Goal: Task Accomplishment & Management: Use online tool/utility

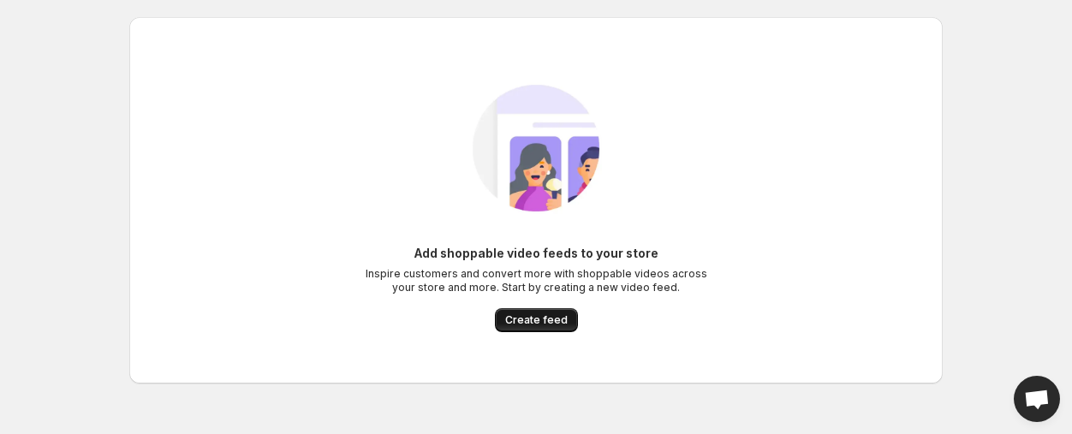
click at [533, 314] on span "Create feed" at bounding box center [536, 320] width 63 height 14
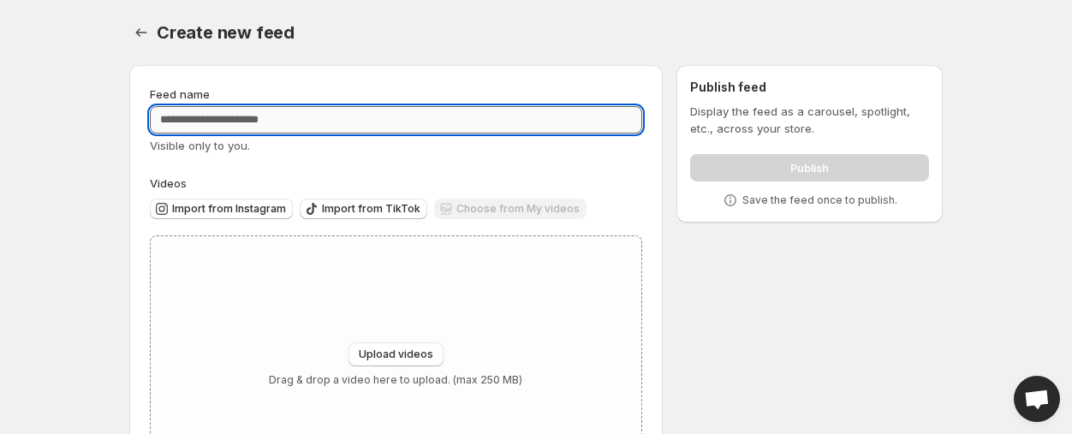
click at [212, 117] on input "Feed name" at bounding box center [396, 119] width 492 height 27
type input "*********"
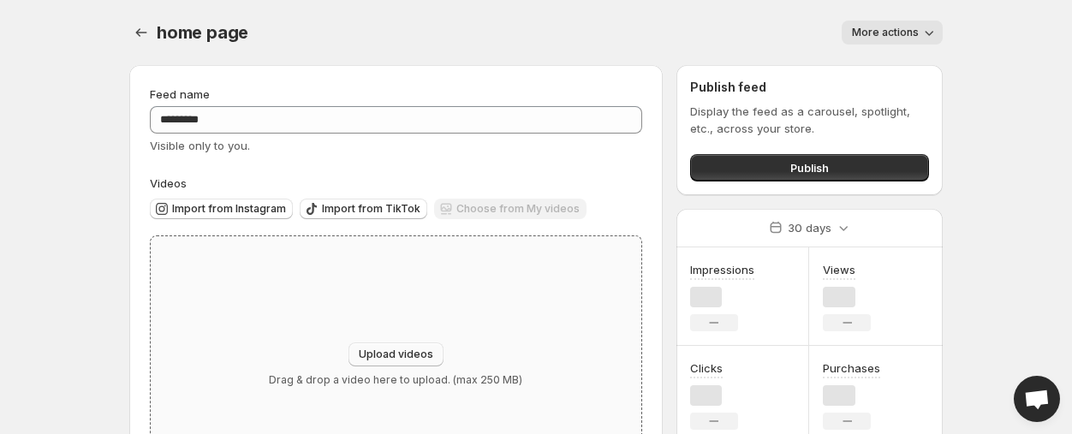
click at [402, 351] on span "Upload videos" at bounding box center [396, 355] width 75 height 14
type input "**********"
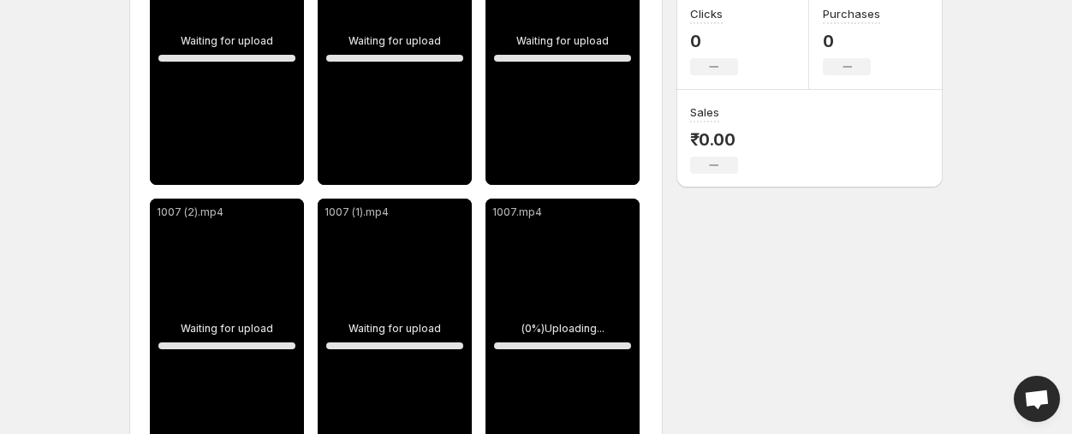
scroll to position [385, 0]
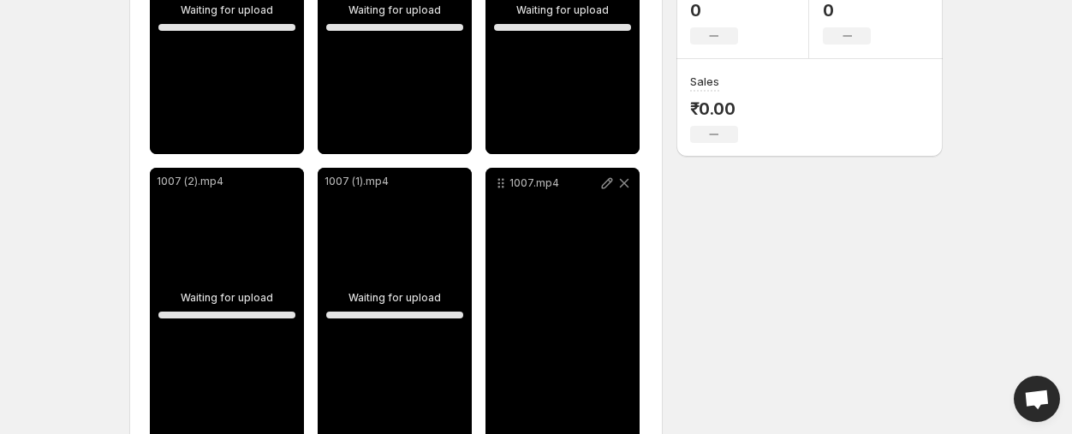
click at [682, 263] on div "**********" at bounding box center [529, 74] width 827 height 817
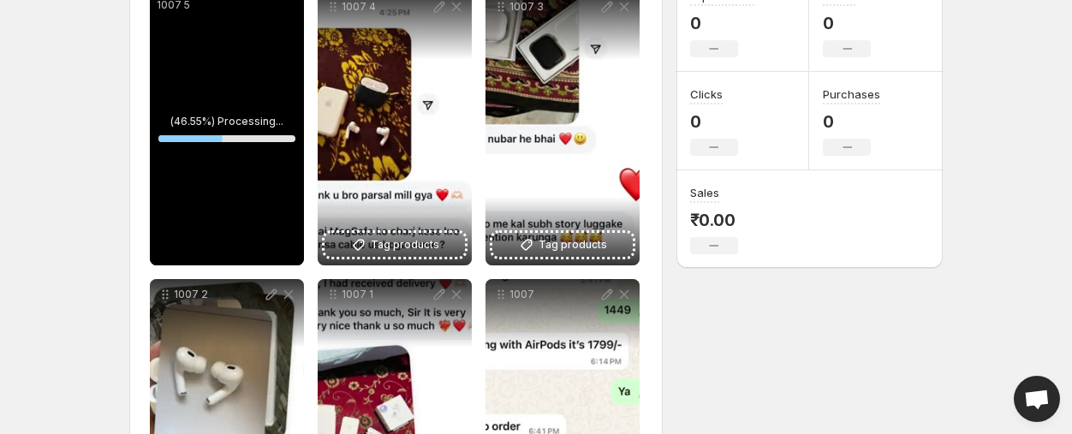
scroll to position [307, 0]
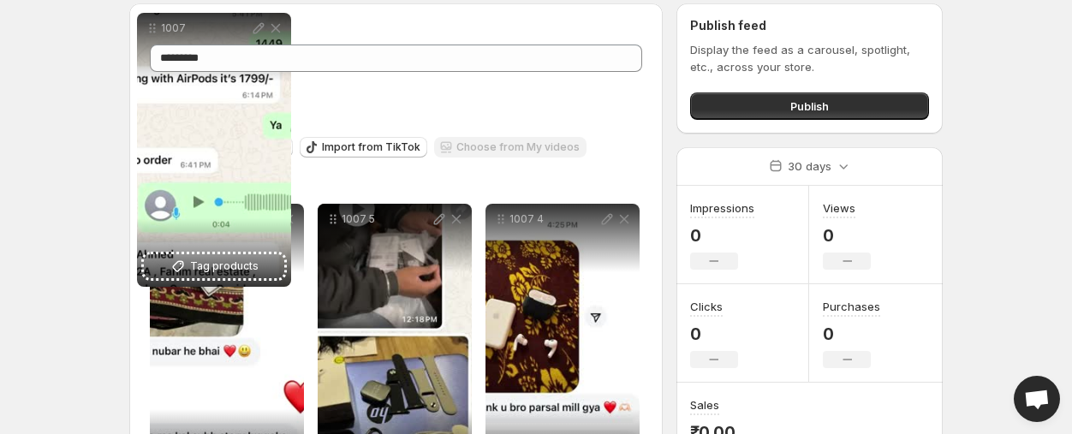
drag, startPoint x: 501, startPoint y: 265, endPoint x: 152, endPoint y: 30, distance: 420.2
click at [152, 30] on div "home page. This page is ready home page More actions More actions More actions …" at bounding box center [536, 372] width 855 height 868
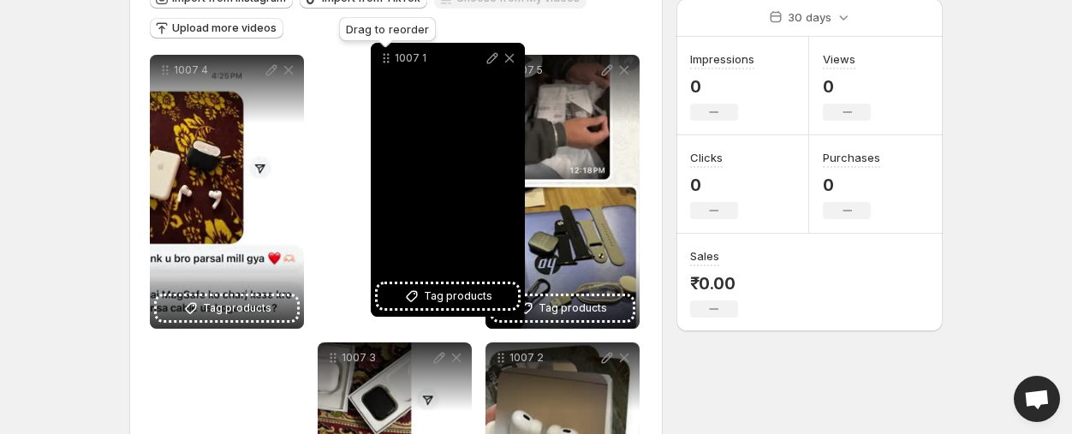
scroll to position [164, 0]
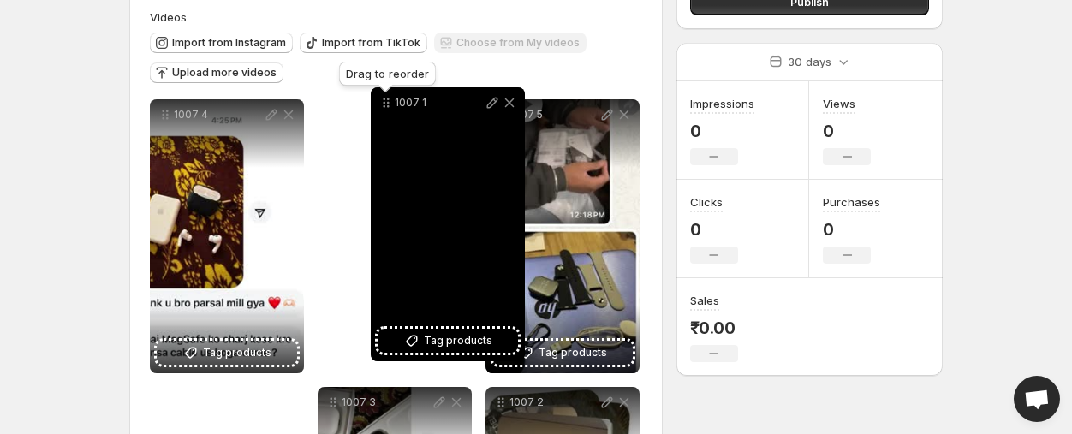
drag, startPoint x: 502, startPoint y: 283, endPoint x: 388, endPoint y: 66, distance: 245.6
click at [388, 94] on icon at bounding box center [386, 102] width 17 height 17
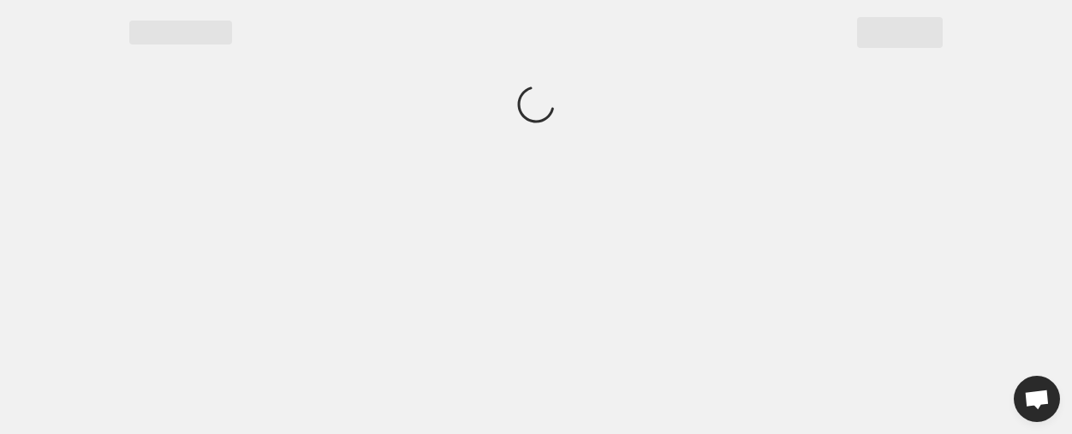
scroll to position [0, 0]
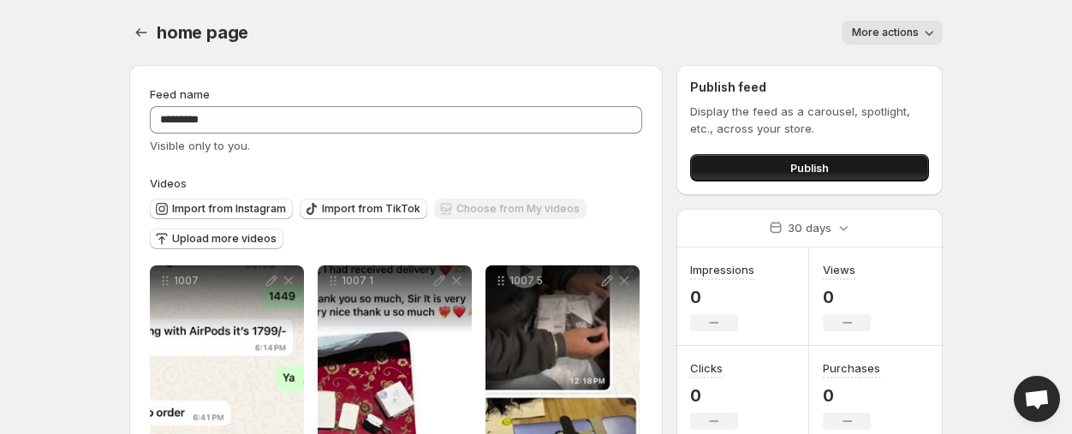
click at [838, 159] on button "Publish" at bounding box center [809, 167] width 239 height 27
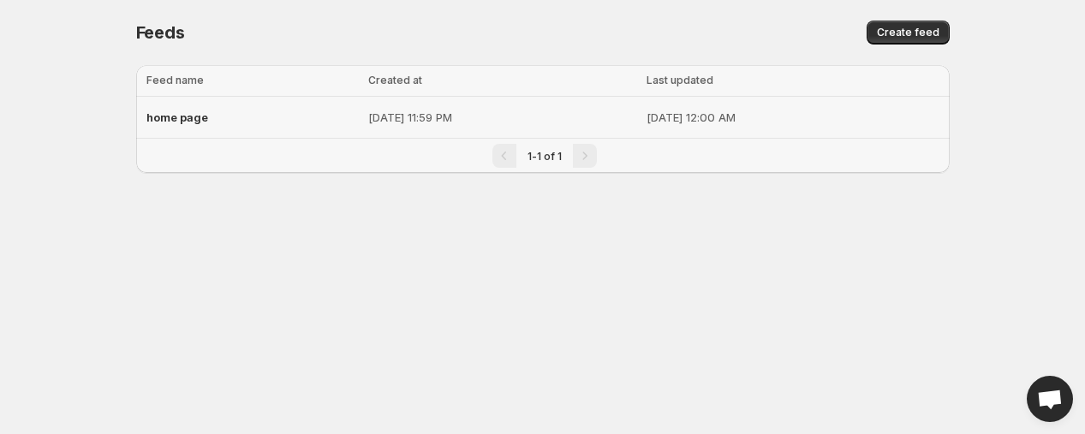
click at [450, 123] on p "Oct 7, 2025, 11:59 PM" at bounding box center [502, 117] width 268 height 17
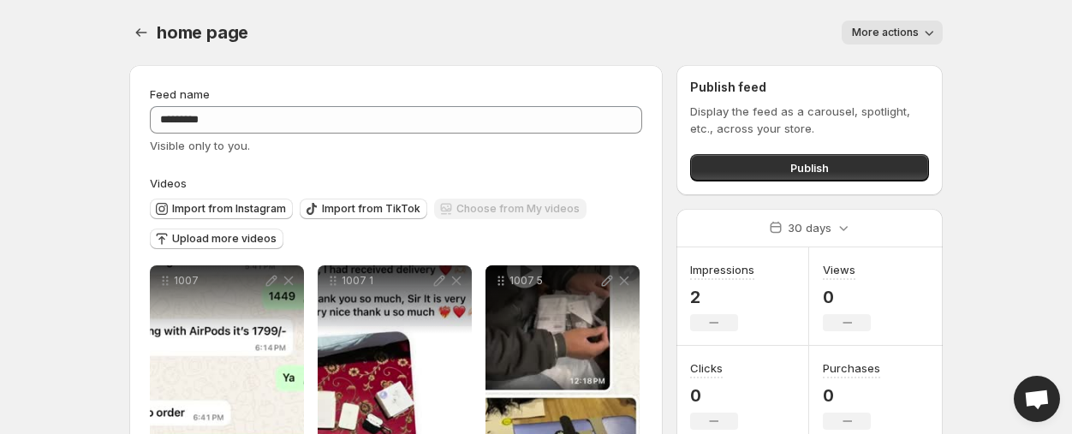
click at [922, 27] on icon "button" at bounding box center [929, 32] width 17 height 17
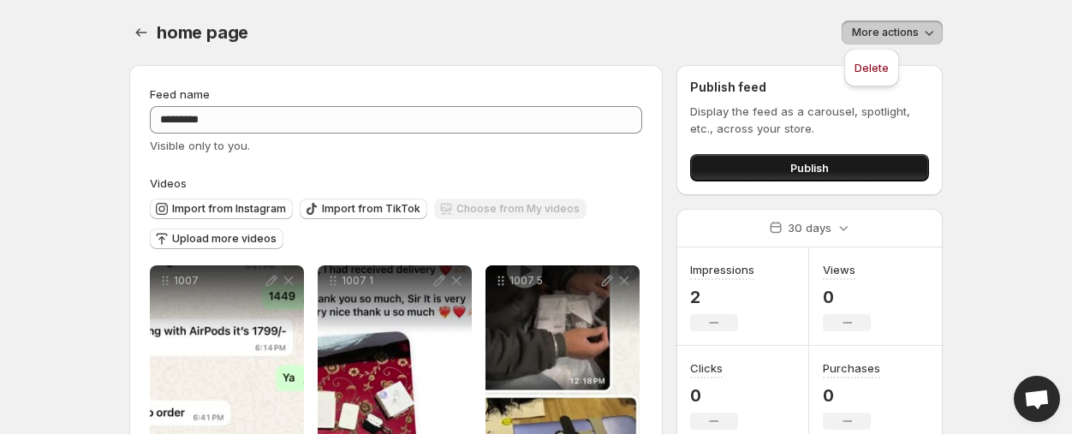
click at [812, 155] on button "Publish" at bounding box center [809, 167] width 239 height 27
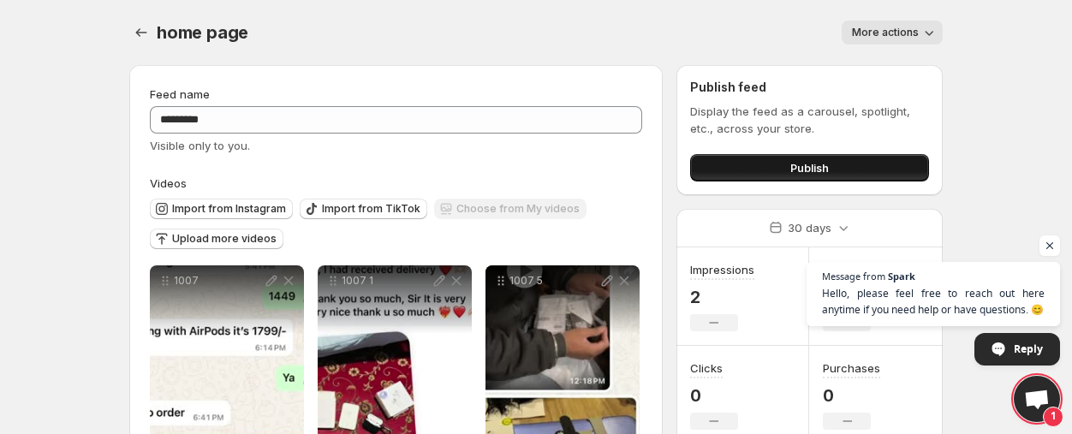
click at [731, 165] on button "Publish" at bounding box center [809, 167] width 239 height 27
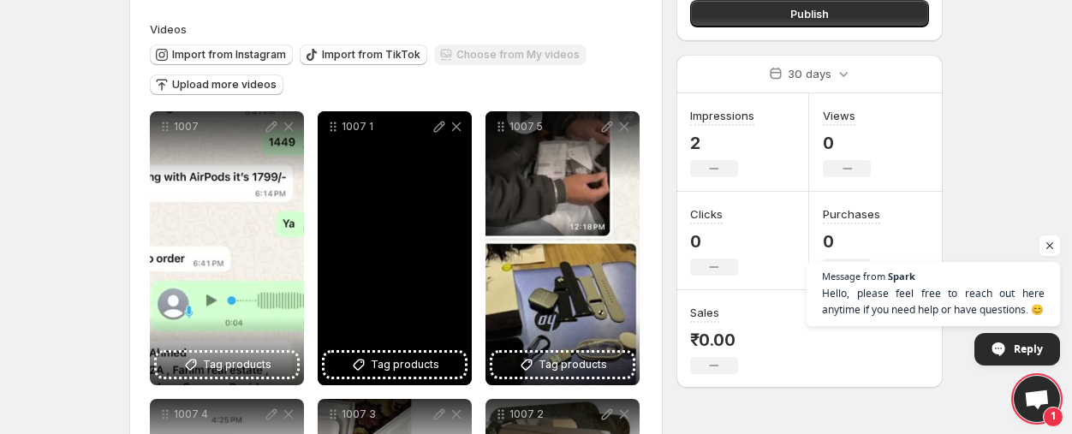
scroll to position [256, 0]
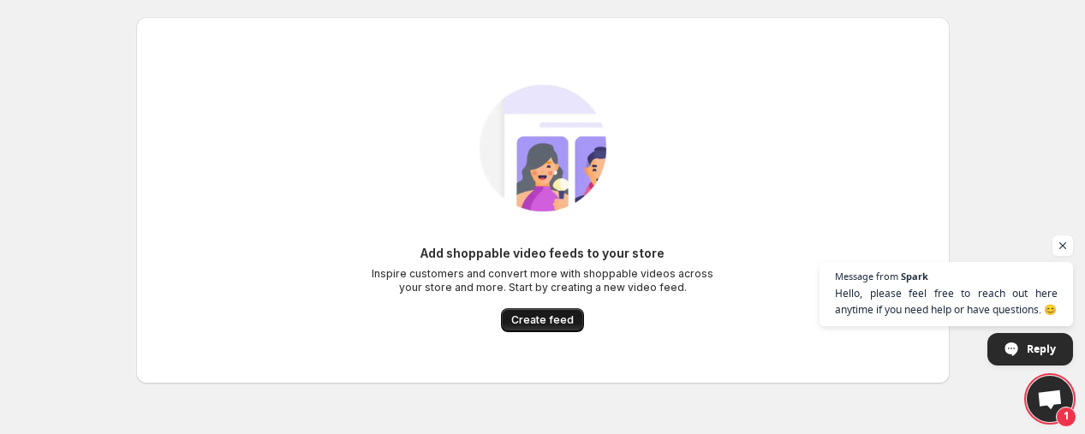
click at [539, 319] on span "Create feed" at bounding box center [542, 320] width 63 height 14
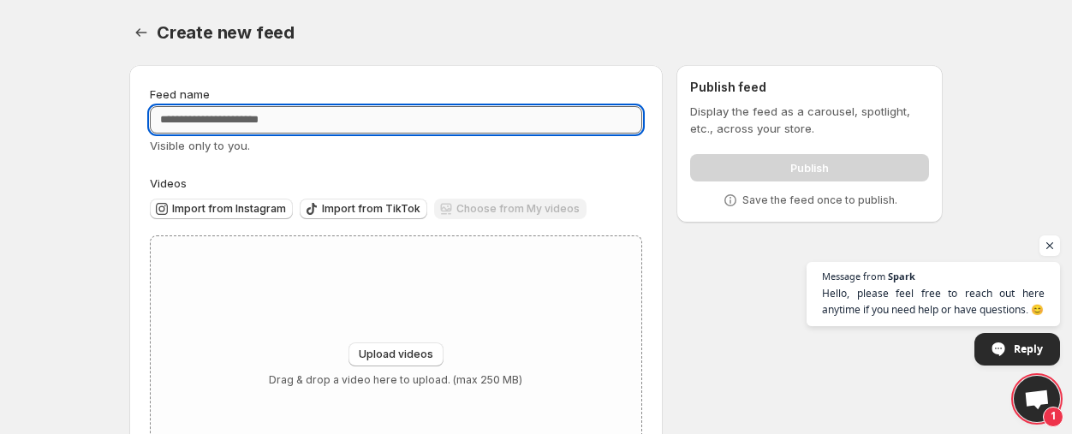
click at [219, 111] on input "Feed name" at bounding box center [396, 119] width 492 height 27
type input "*********"
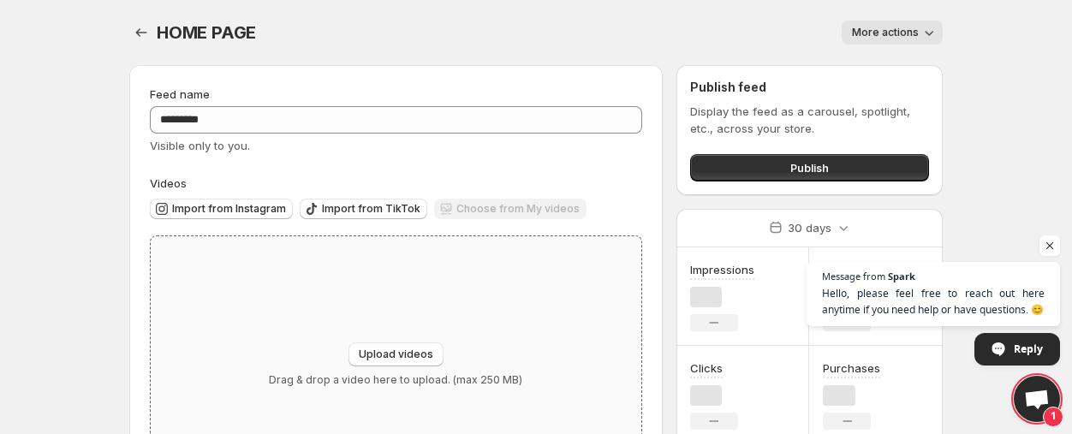
click at [357, 295] on div "Upload videos Drag & drop a video here to upload. (max 250 MB)" at bounding box center [396, 364] width 491 height 257
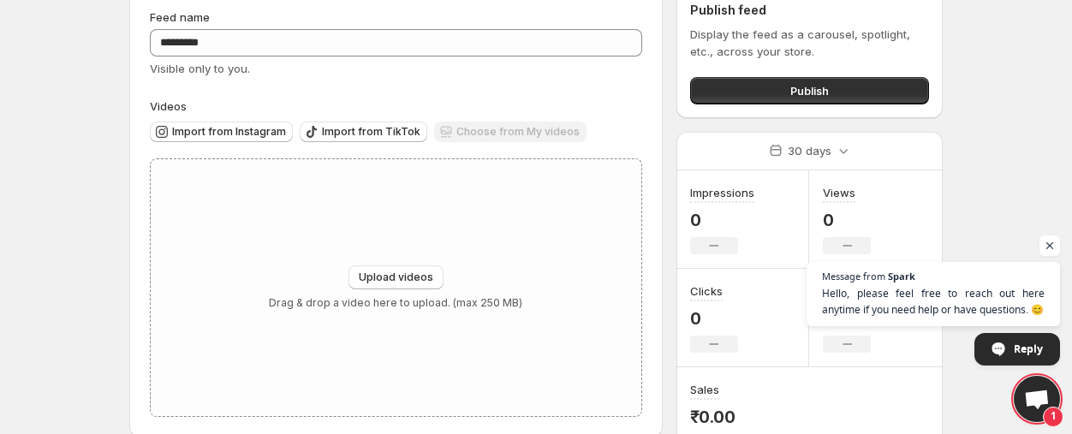
scroll to position [105, 0]
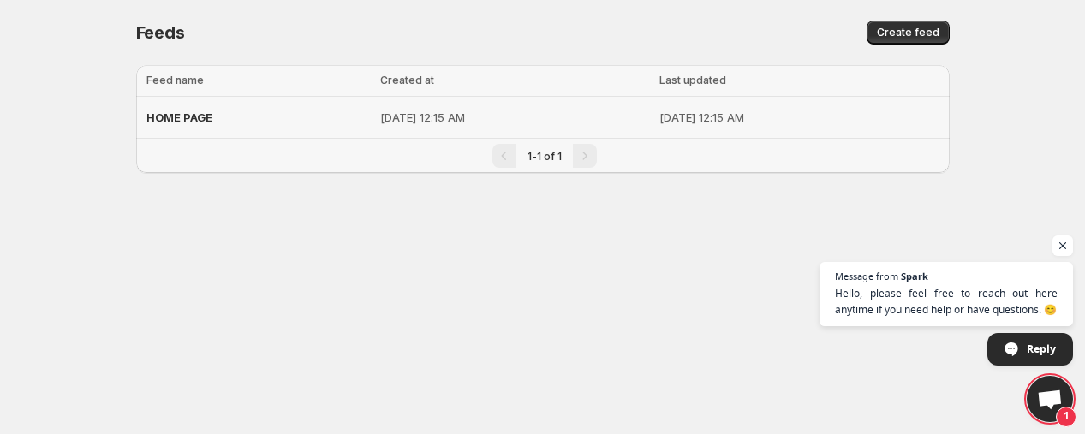
click at [380, 115] on p "Oct 8, 2025, 12:15 AM" at bounding box center [514, 117] width 269 height 17
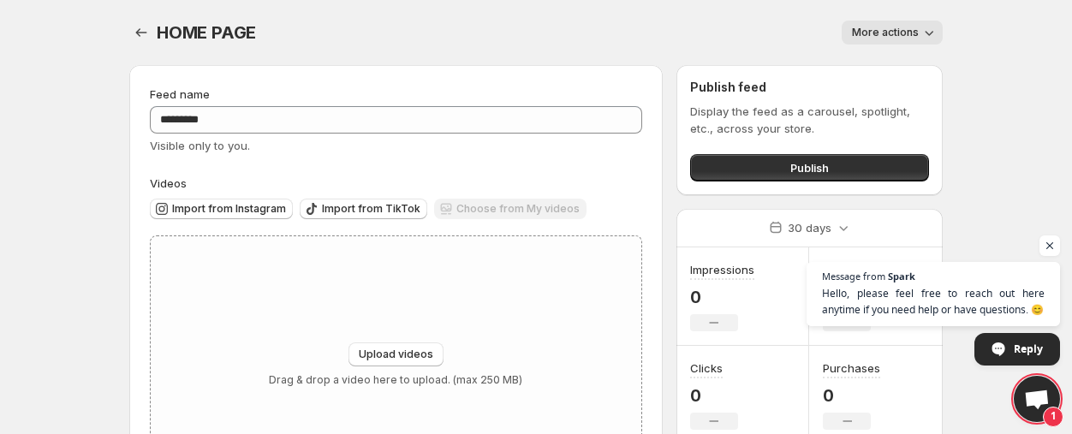
click at [898, 32] on span "More actions" at bounding box center [885, 33] width 67 height 14
click at [872, 75] on span "Delete" at bounding box center [872, 67] width 34 height 17
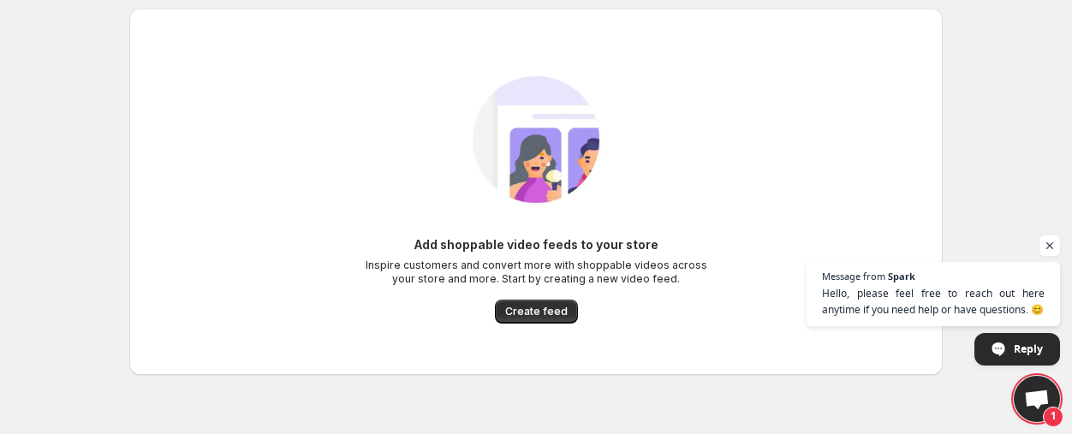
scroll to position [38, 0]
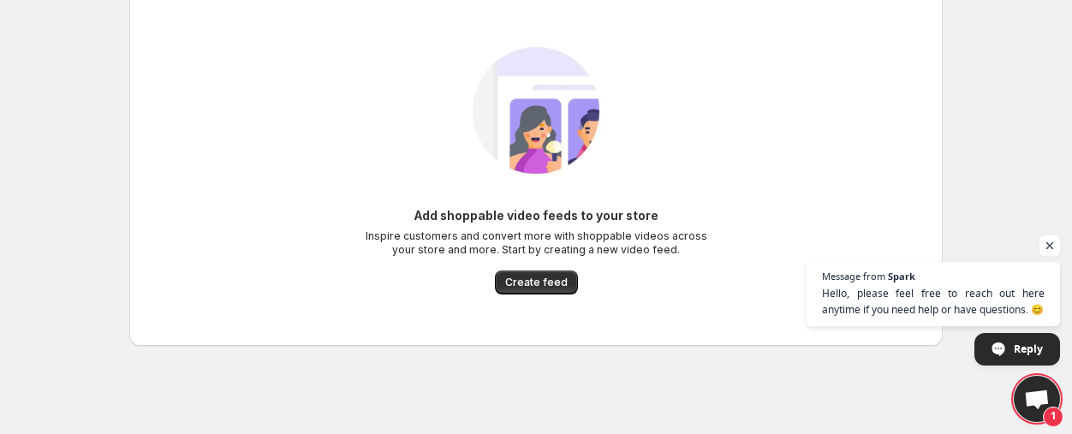
click at [1055, 250] on span "Open chat" at bounding box center [1050, 246] width 21 height 21
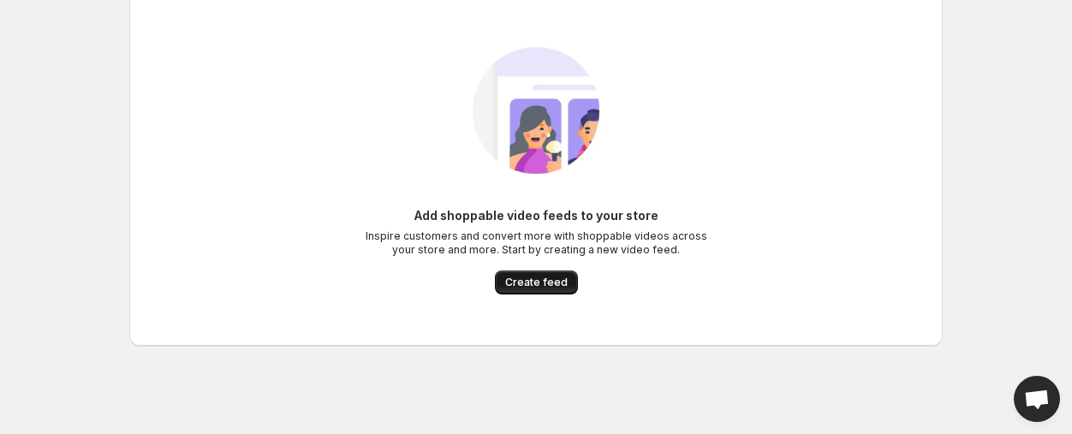
click at [549, 286] on span "Create feed" at bounding box center [536, 283] width 63 height 14
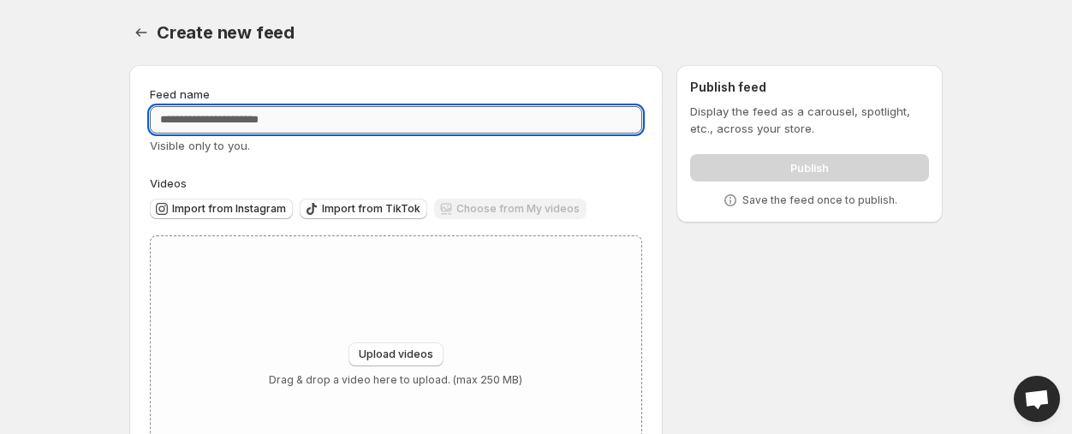
click at [297, 120] on input "Feed name" at bounding box center [396, 119] width 492 height 27
type input "****"
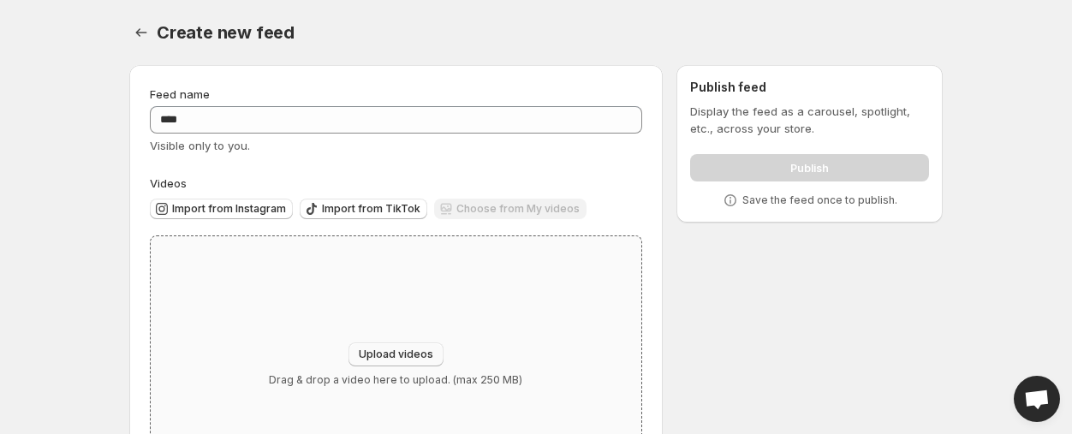
click at [416, 356] on span "Upload videos" at bounding box center [396, 355] width 75 height 14
type input "**********"
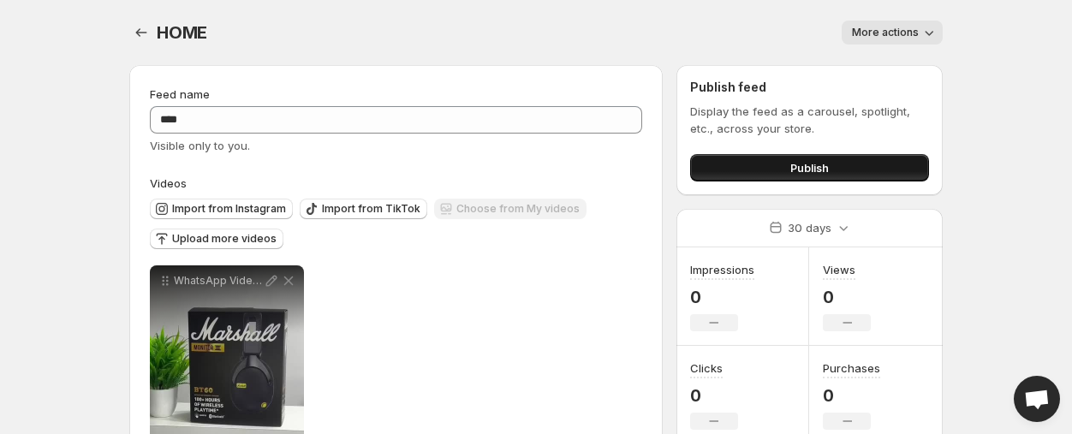
click at [761, 159] on button "Publish" at bounding box center [809, 167] width 239 height 27
